Goal: Book appointment/travel/reservation

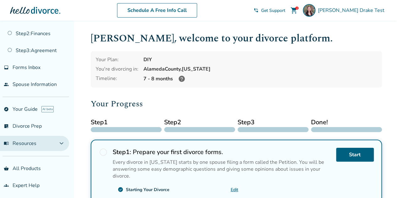
scroll to position [18, 0]
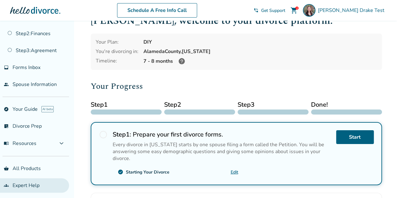
click at [16, 182] on link "groups Expert Help" at bounding box center [34, 185] width 69 height 14
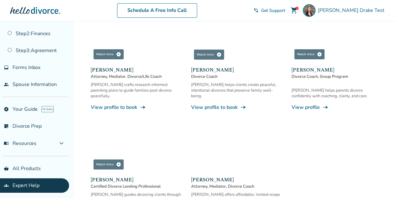
scroll to position [538, 0]
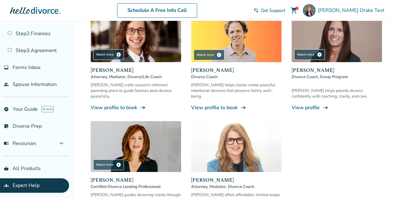
click at [147, 123] on img at bounding box center [136, 146] width 90 height 51
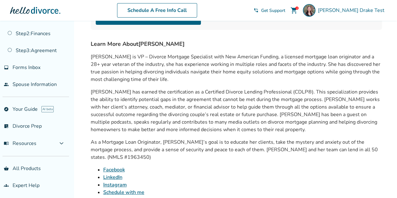
scroll to position [123, 0]
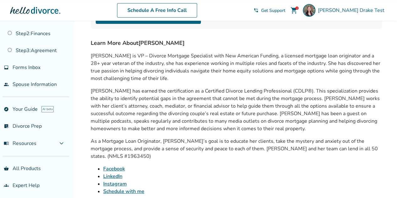
click at [121, 188] on link "Schedule with me" at bounding box center [123, 191] width 41 height 7
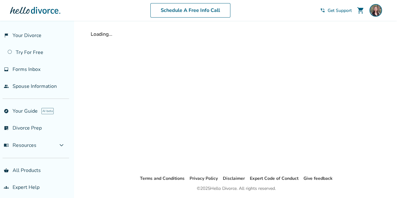
scroll to position [21, 0]
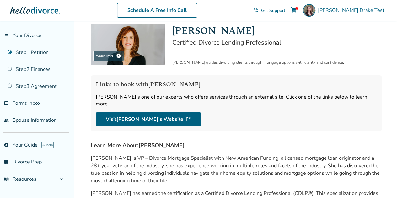
click at [156, 78] on div "Links to book with [PERSON_NAME] [PERSON_NAME] is one of our experts who offers…" at bounding box center [237, 103] width 292 height 56
